Goal: Task Accomplishment & Management: Manage account settings

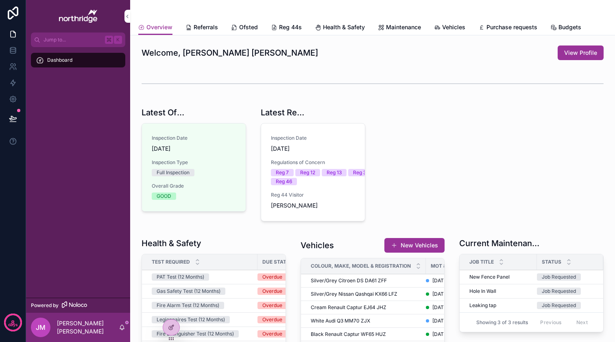
click at [296, 29] on span "Reg 44s" at bounding box center [290, 27] width 23 height 8
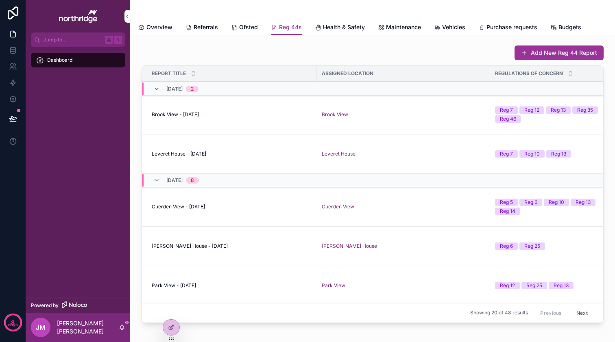
click at [331, 24] on span "Health & Safety" at bounding box center [344, 27] width 42 height 8
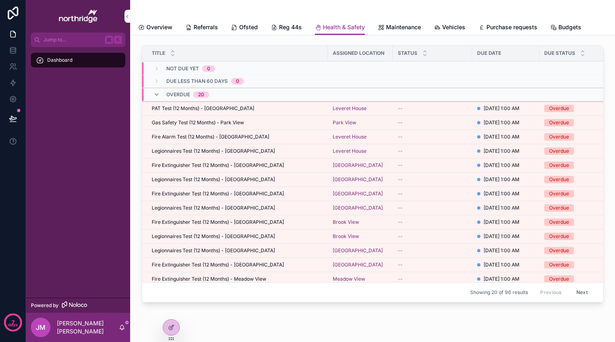
click at [584, 295] on button "Next" at bounding box center [582, 293] width 23 height 13
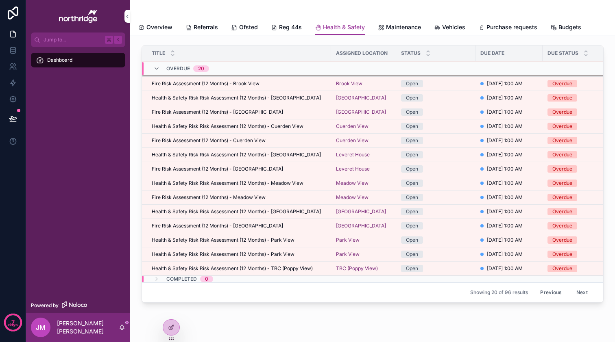
scroll to position [110, 0]
click at [582, 289] on button "Next" at bounding box center [582, 293] width 23 height 13
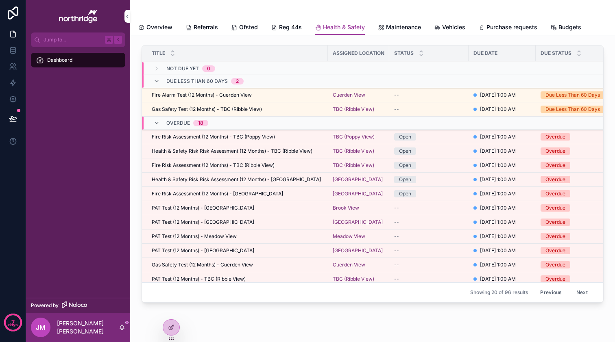
click at [584, 294] on button "Next" at bounding box center [582, 293] width 23 height 13
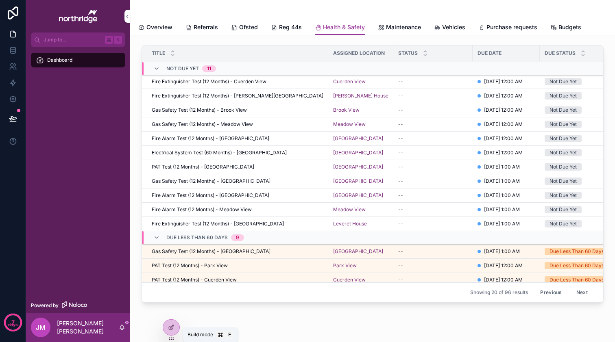
click at [177, 325] on div at bounding box center [171, 327] width 16 height 15
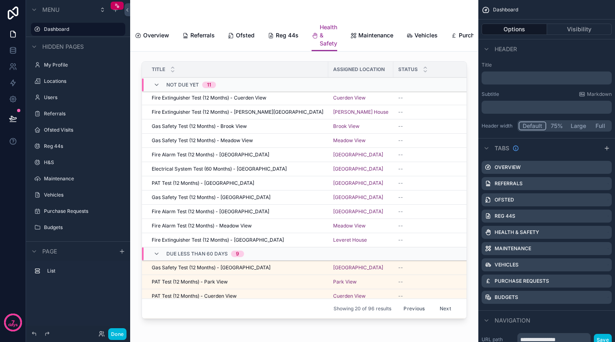
click at [434, 126] on div "scrollable content" at bounding box center [304, 192] width 335 height 268
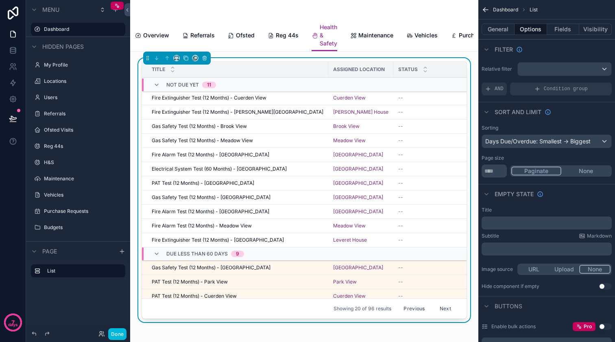
click at [557, 141] on div "Days Due/Overdue: Smallest -> Biggest" at bounding box center [546, 141] width 129 height 13
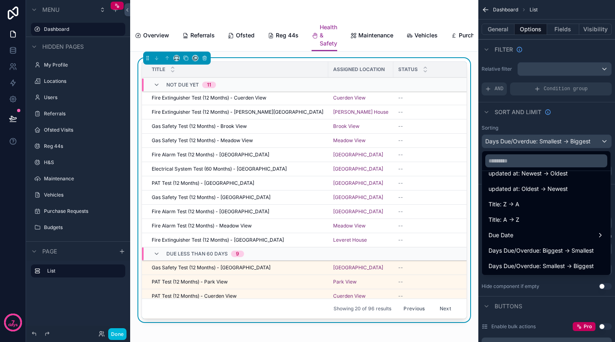
scroll to position [58, 0]
click at [560, 251] on span "Days Due/Overdue: Biggest -> Smallest" at bounding box center [541, 251] width 105 height 10
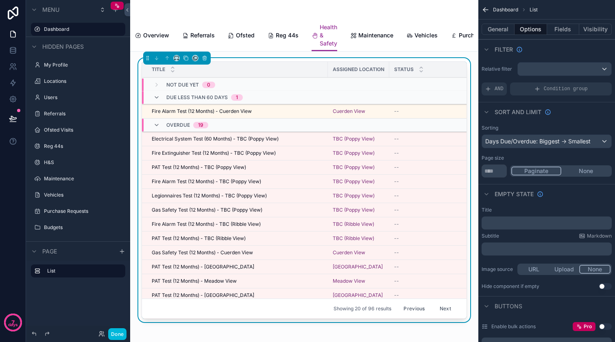
click at [585, 173] on button "None" at bounding box center [585, 171] width 49 height 9
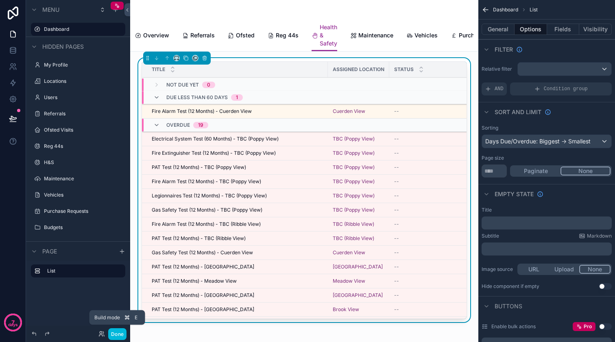
click at [123, 336] on button "Done" at bounding box center [117, 335] width 18 height 12
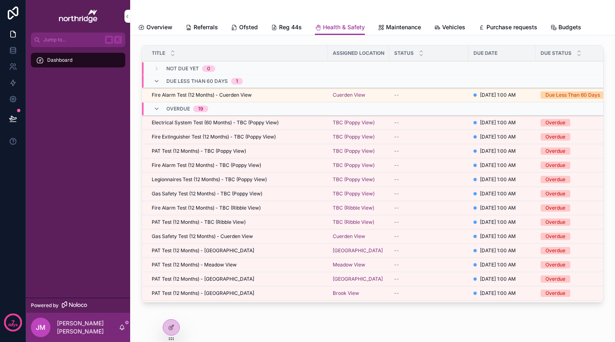
scroll to position [0, 0]
click at [286, 25] on span "Reg 44s" at bounding box center [290, 27] width 23 height 8
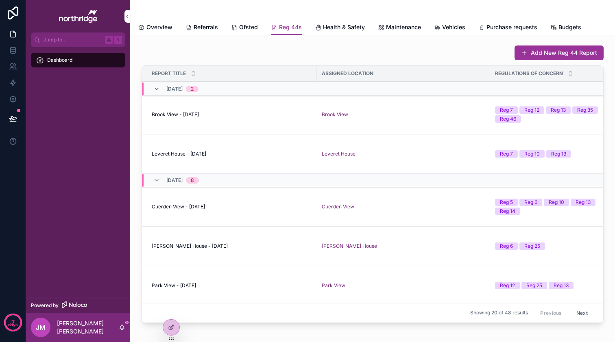
click at [332, 28] on span "Health & Safety" at bounding box center [344, 27] width 42 height 8
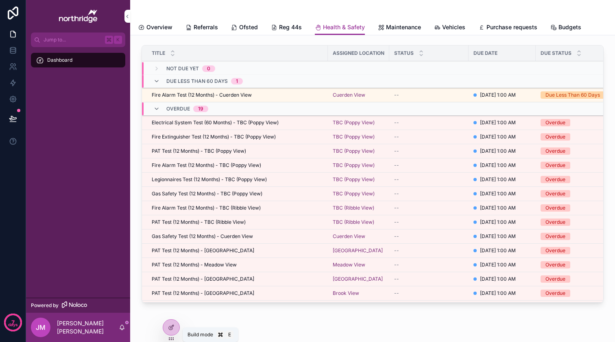
click at [174, 329] on icon at bounding box center [171, 328] width 7 height 7
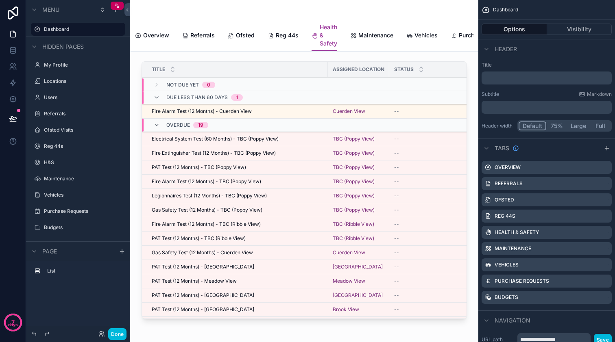
click at [383, 220] on div "scrollable content" at bounding box center [304, 192] width 335 height 268
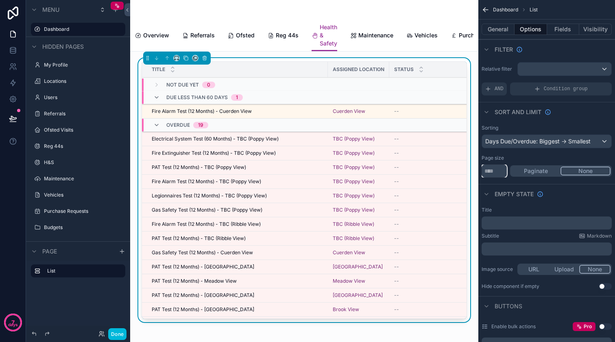
click at [491, 172] on input "**" at bounding box center [494, 171] width 25 height 13
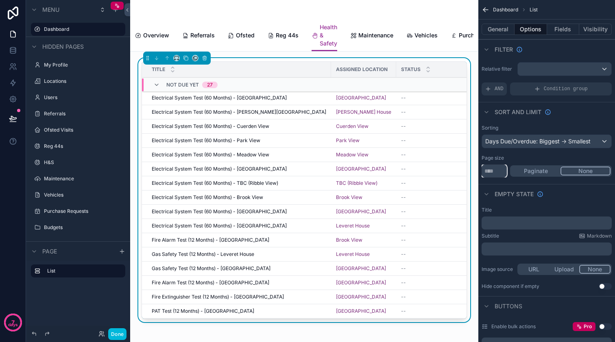
type input "***"
click at [574, 198] on div "Empty state" at bounding box center [546, 194] width 137 height 20
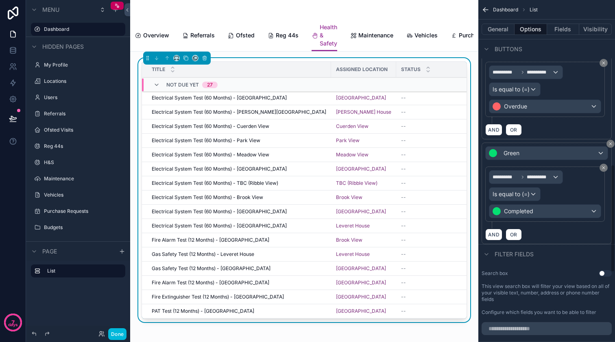
scroll to position [523, 0]
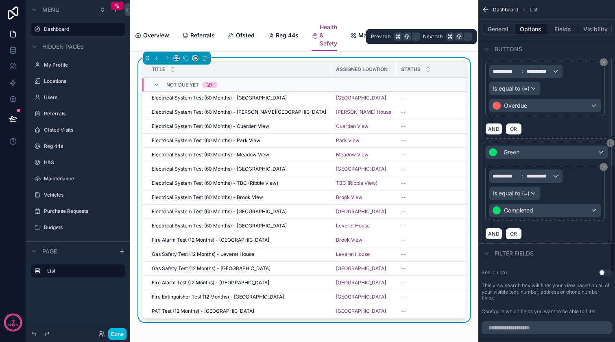
click at [560, 27] on button "Fields" at bounding box center [563, 29] width 33 height 11
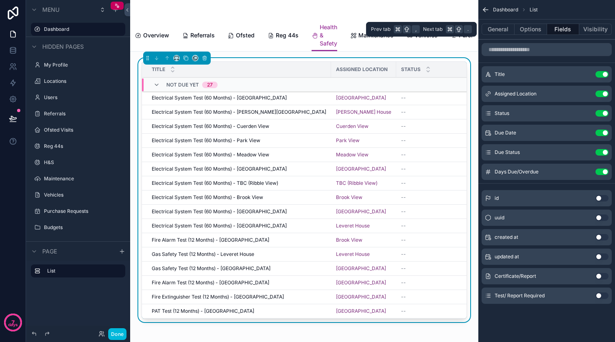
click at [503, 30] on button "General" at bounding box center [498, 29] width 33 height 11
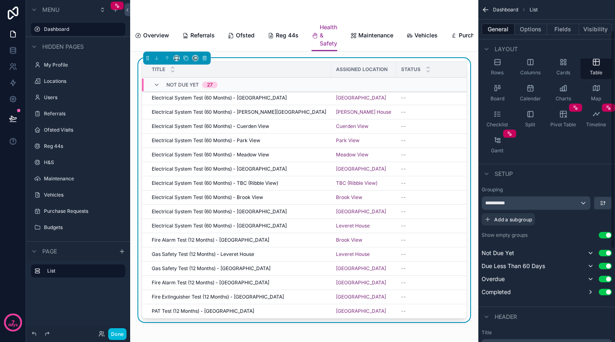
scroll to position [67, 0]
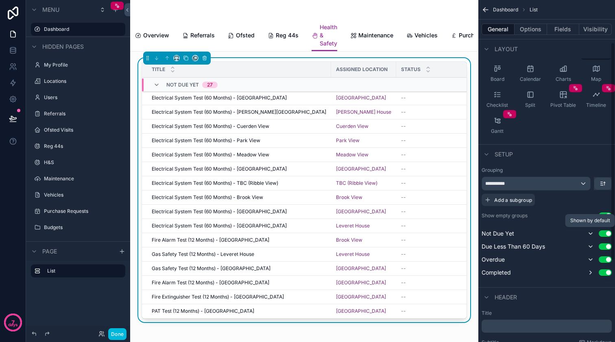
click at [590, 234] on icon "scrollable content" at bounding box center [590, 234] width 3 height 2
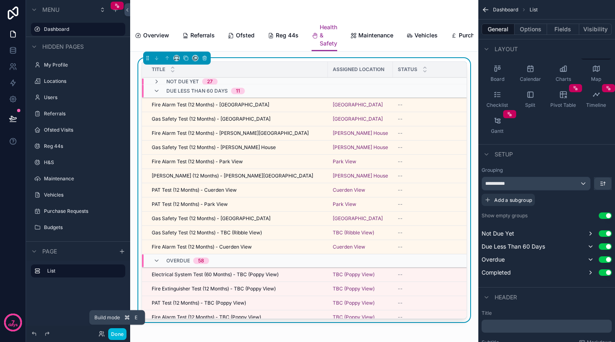
click at [116, 332] on button "Done" at bounding box center [117, 335] width 18 height 12
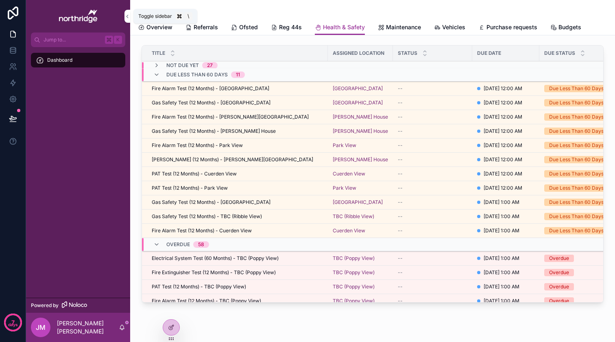
click at [129, 15] on icon "scrollable content" at bounding box center [127, 16] width 6 height 6
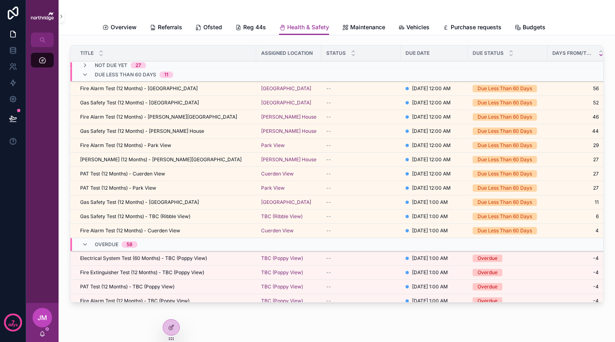
click at [171, 327] on icon at bounding box center [171, 328] width 7 height 7
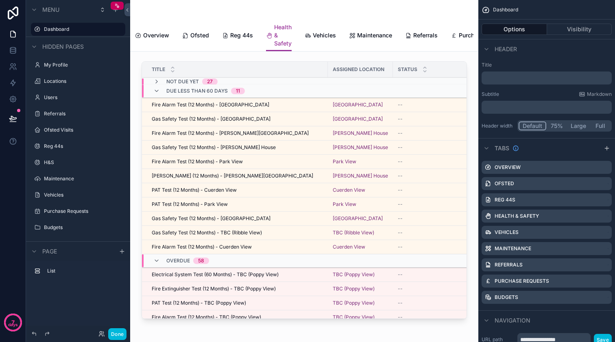
click at [117, 336] on button "Done" at bounding box center [117, 335] width 18 height 12
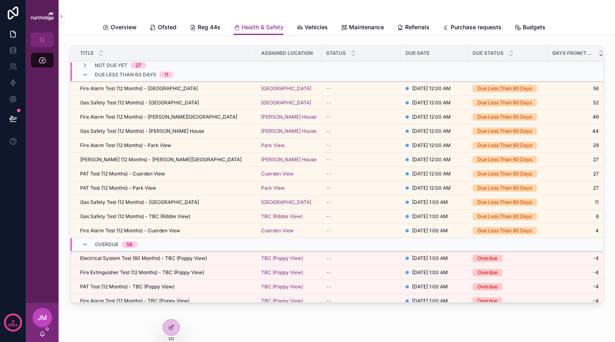
click at [85, 65] on icon "scrollable content" at bounding box center [85, 65] width 7 height 7
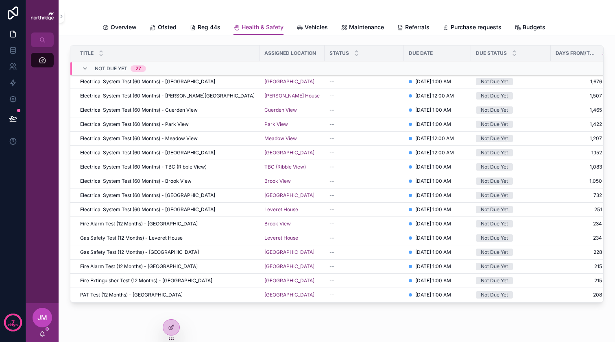
click at [85, 65] on div "Not Due Yet 27" at bounding box center [114, 68] width 64 height 13
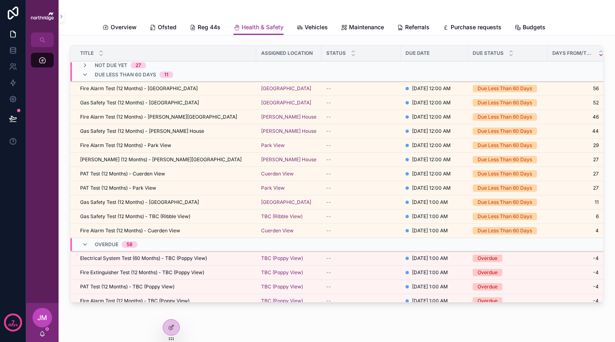
click at [315, 27] on span "Vehicles" at bounding box center [316, 27] width 23 height 8
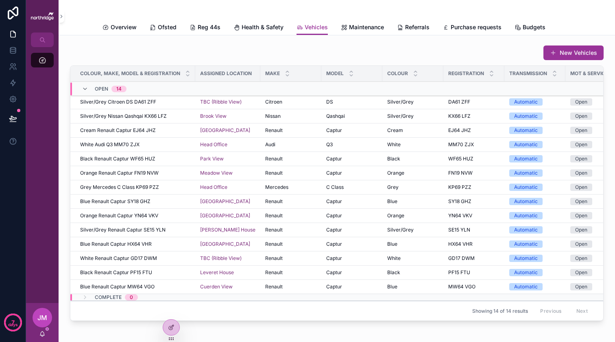
click at [364, 28] on span "Maintenance" at bounding box center [366, 27] width 35 height 8
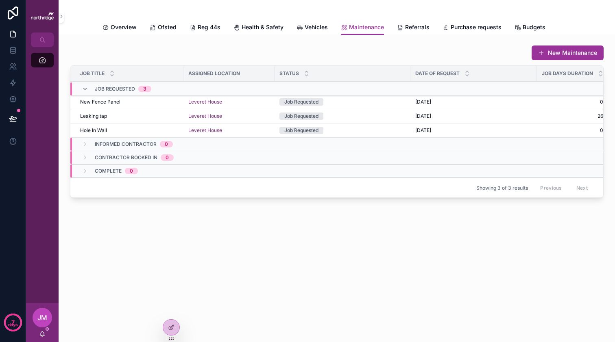
click at [405, 27] on span "Referrals" at bounding box center [417, 27] width 24 height 8
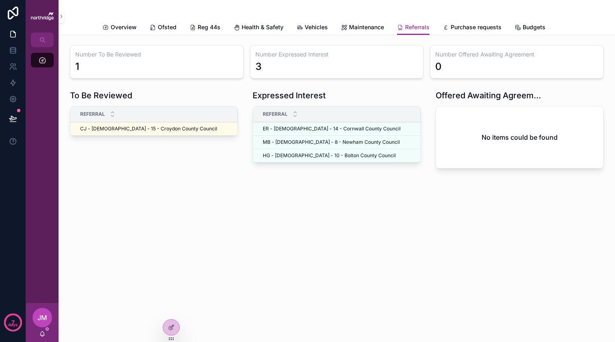
click at [469, 27] on span "Purchase requests" at bounding box center [476, 27] width 51 height 8
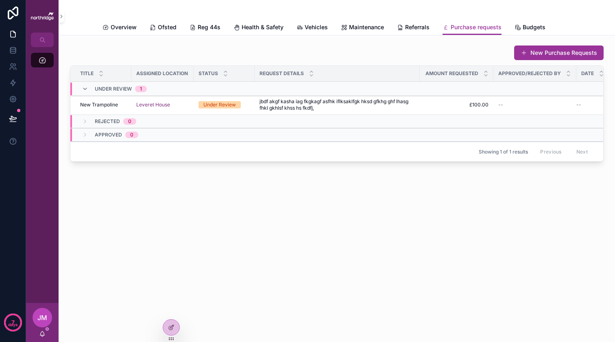
click at [532, 25] on span "Budgets" at bounding box center [534, 27] width 23 height 8
